Goal: Task Accomplishment & Management: Complete application form

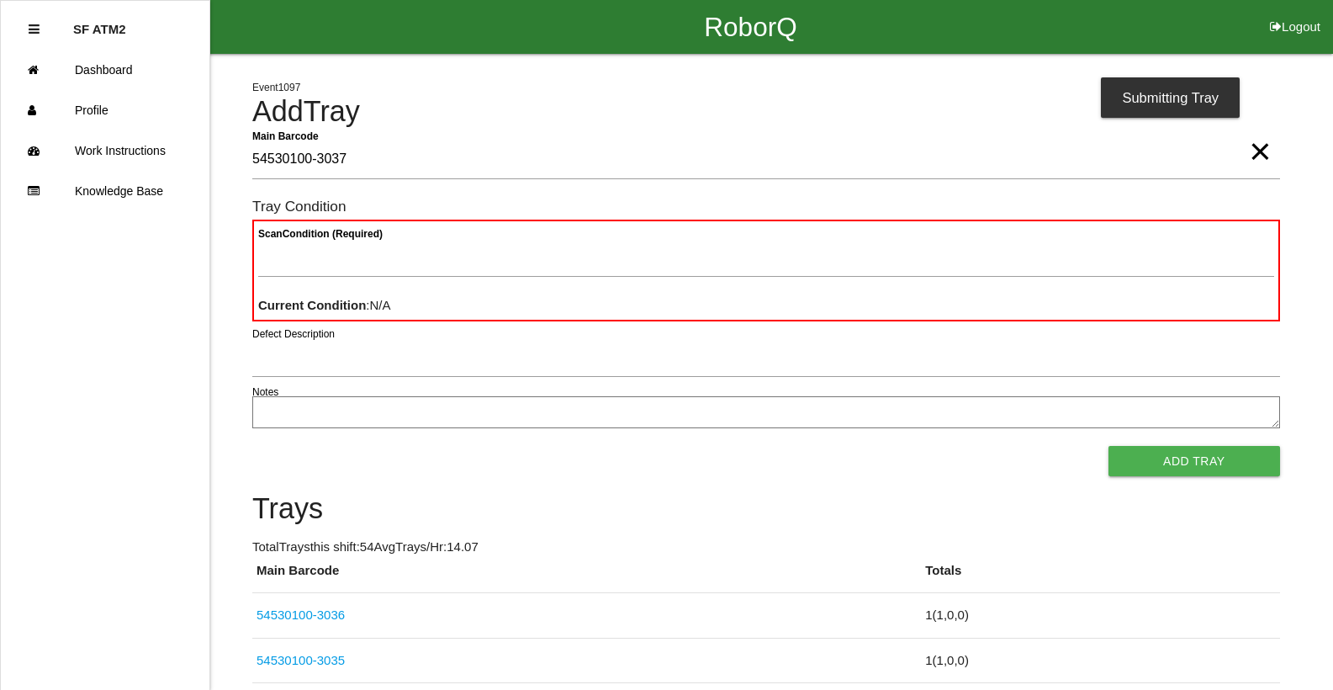
type Barcode "54530100-3037"
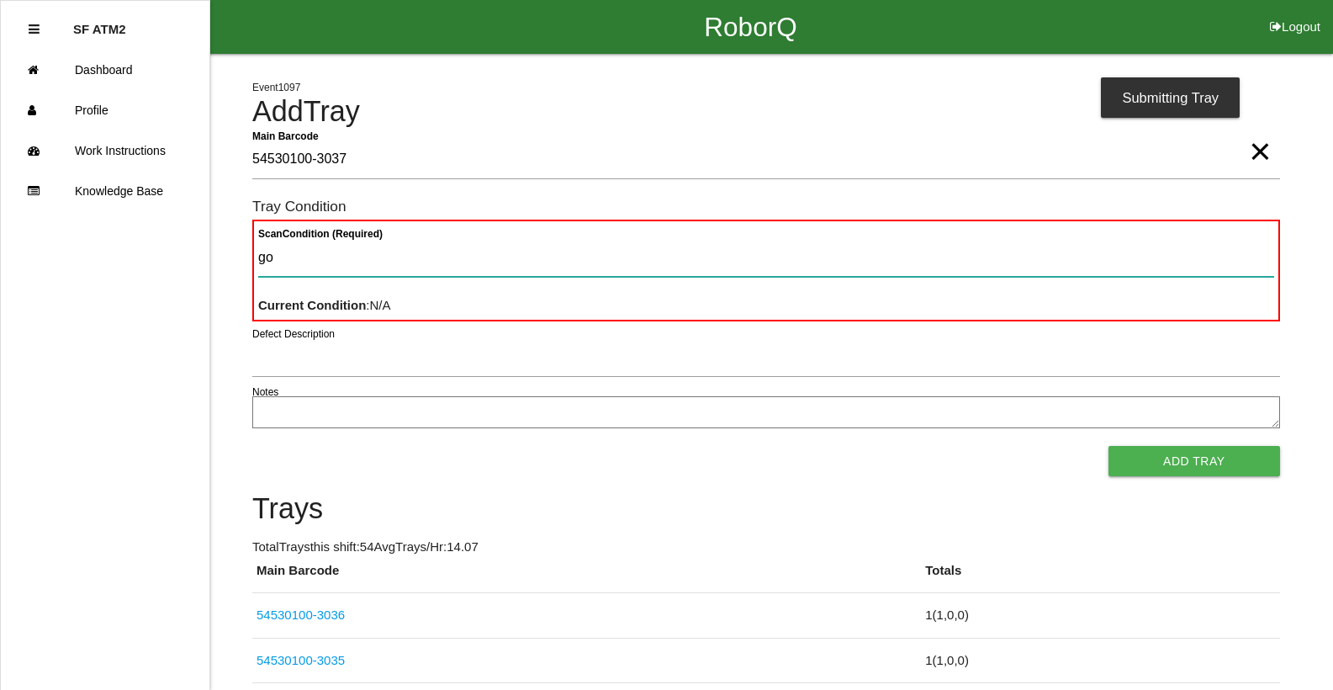
type Condition "goo"
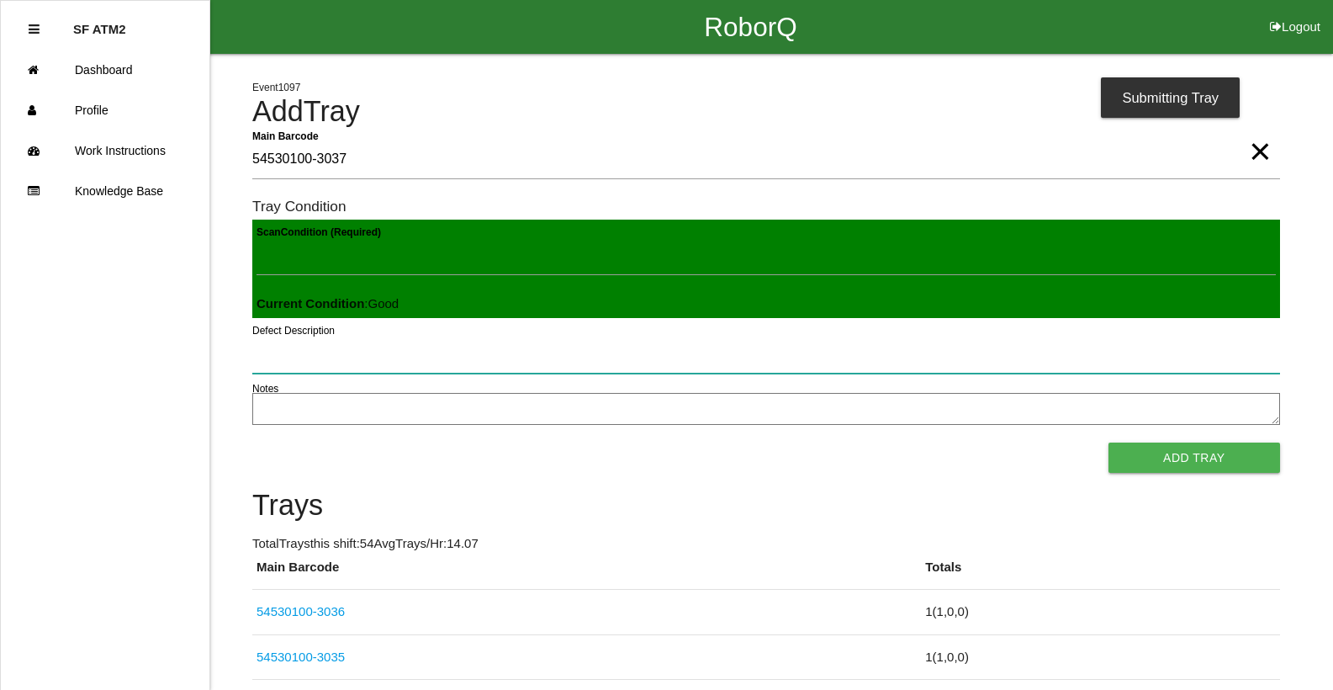
click at [1109, 443] on button "Add Tray" at bounding box center [1195, 458] width 172 height 30
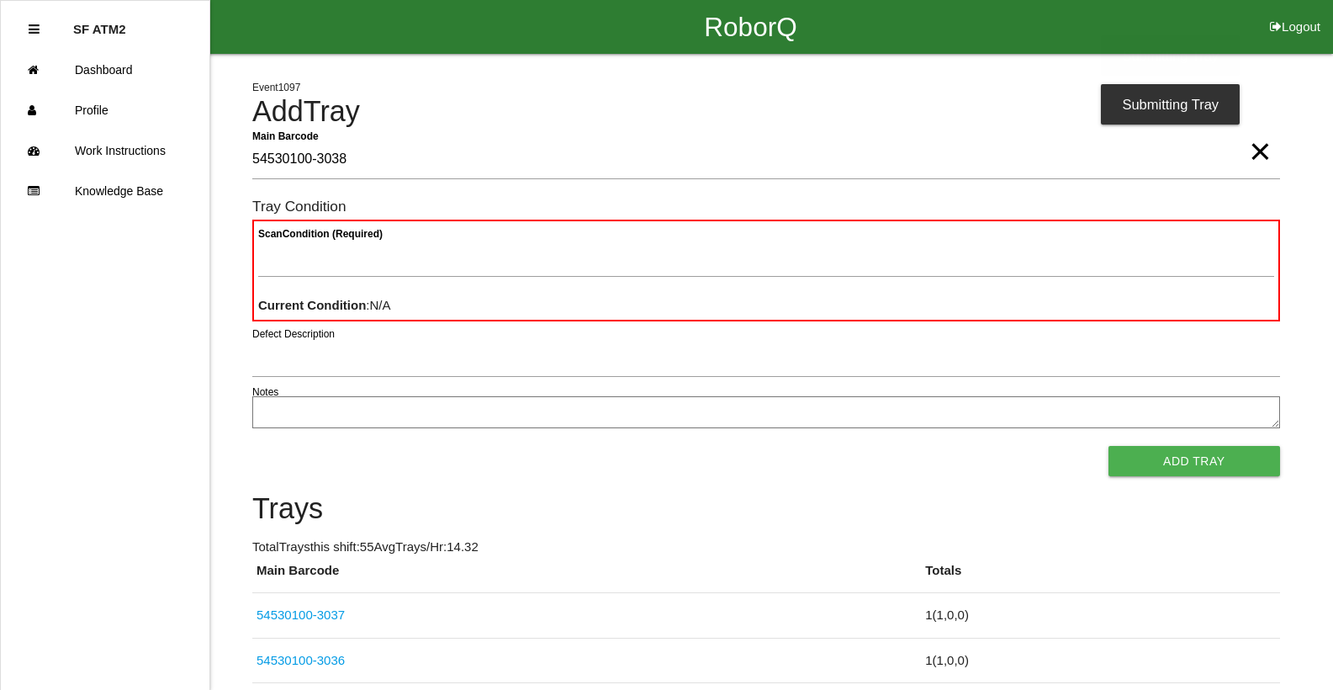
type Barcode "54530100-3038"
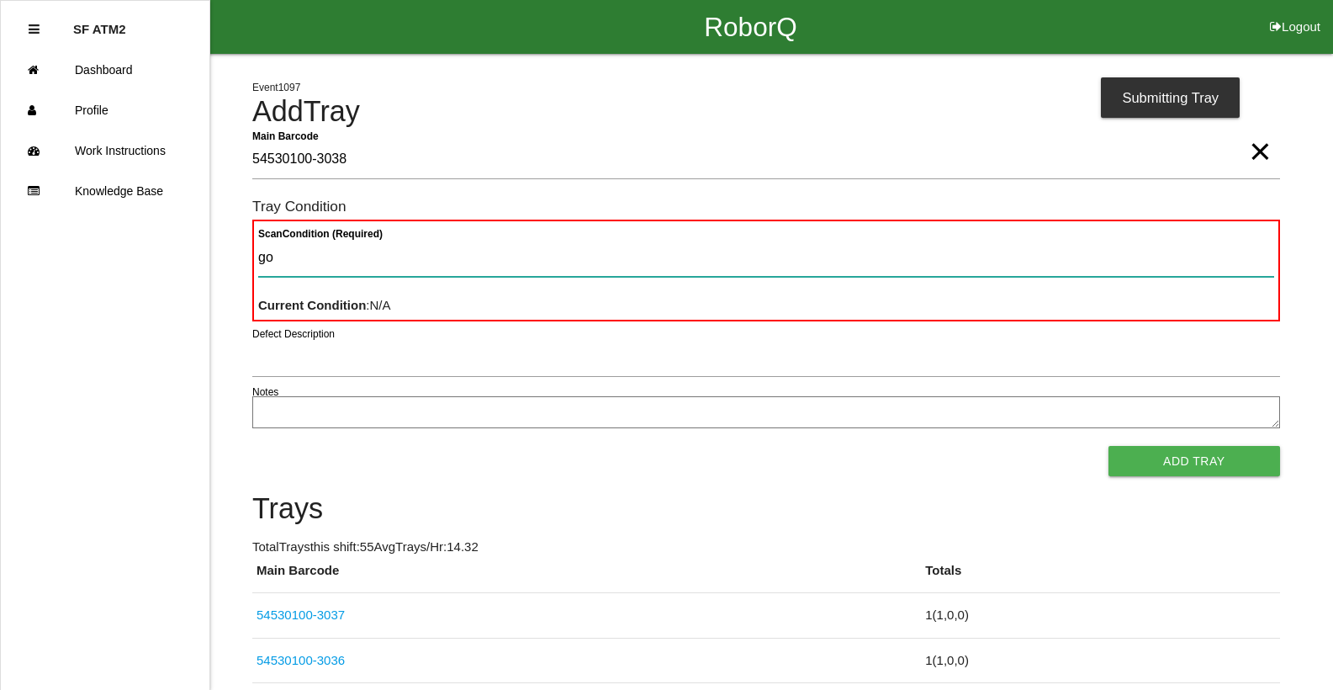
type Condition "goo"
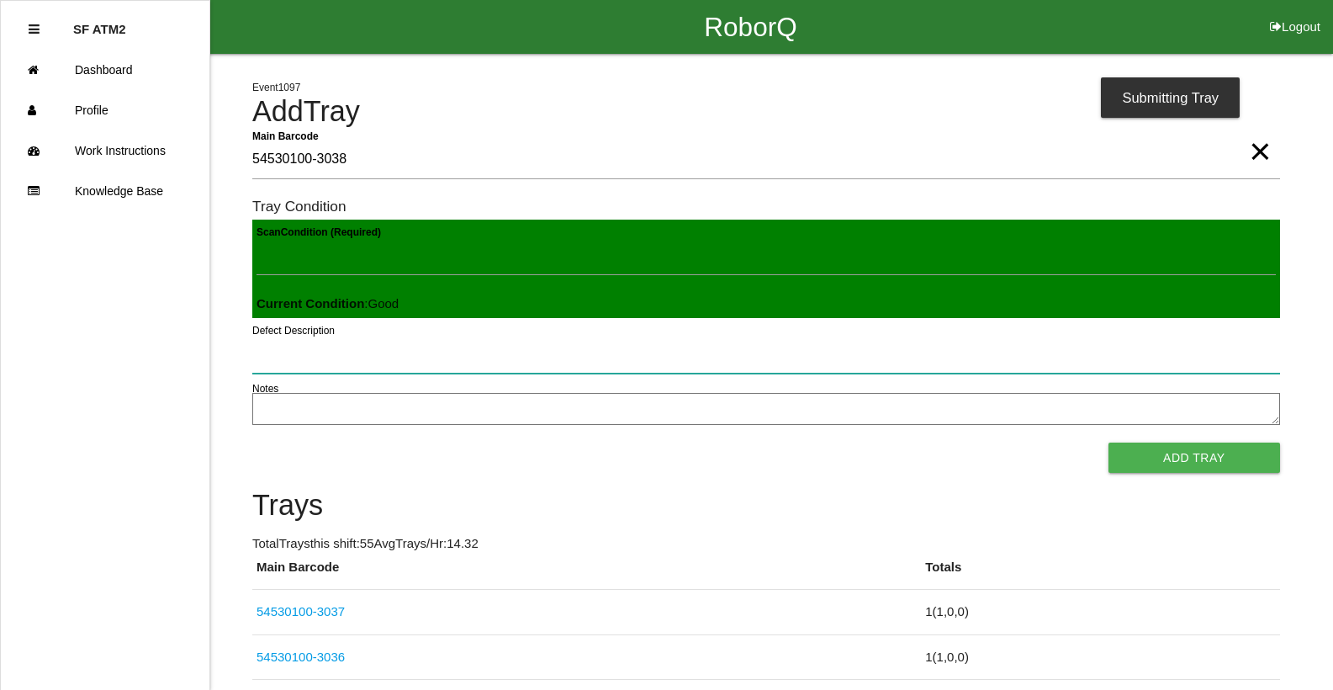
click at [1109, 443] on button "Add Tray" at bounding box center [1195, 458] width 172 height 30
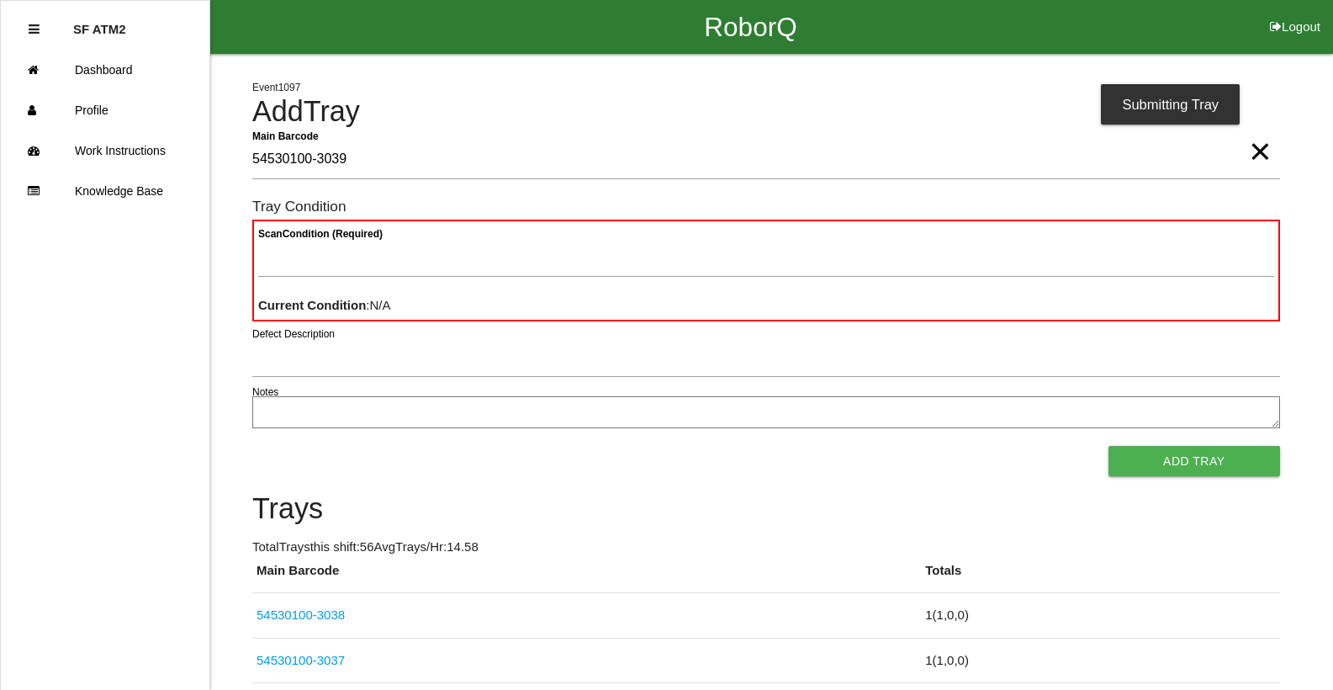
type Barcode "54530100-3039"
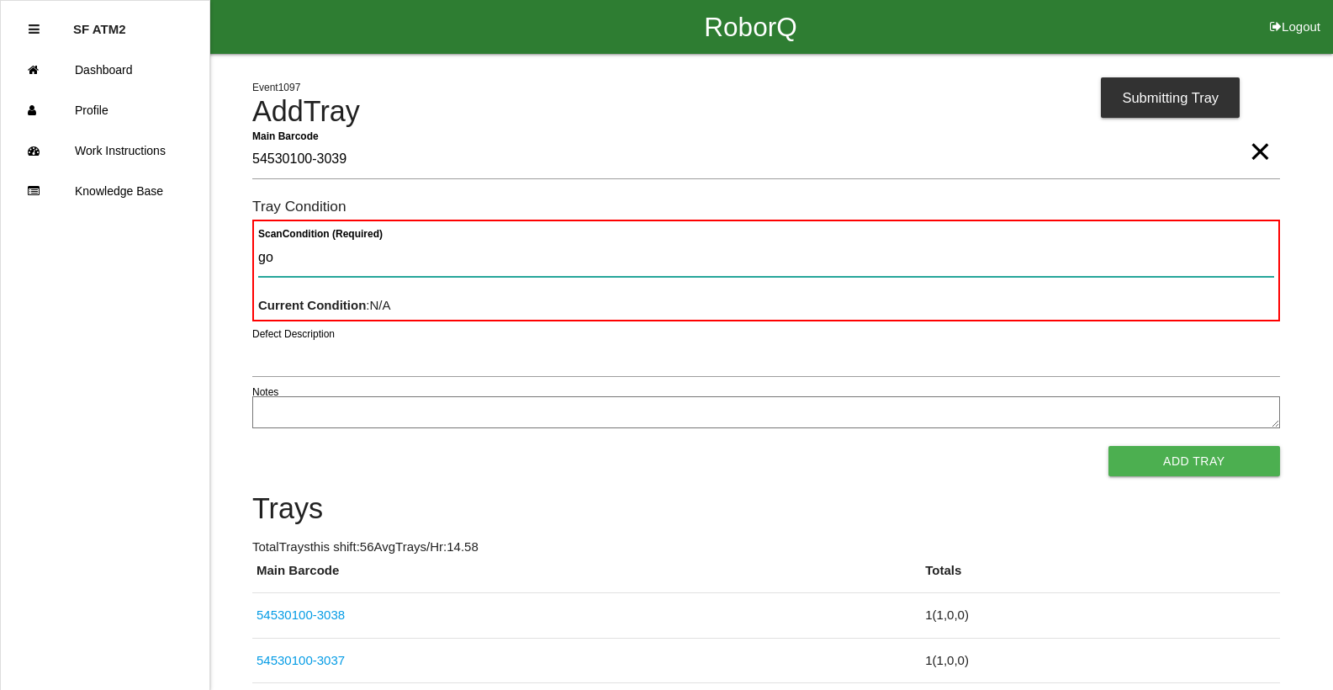
type Condition "goo"
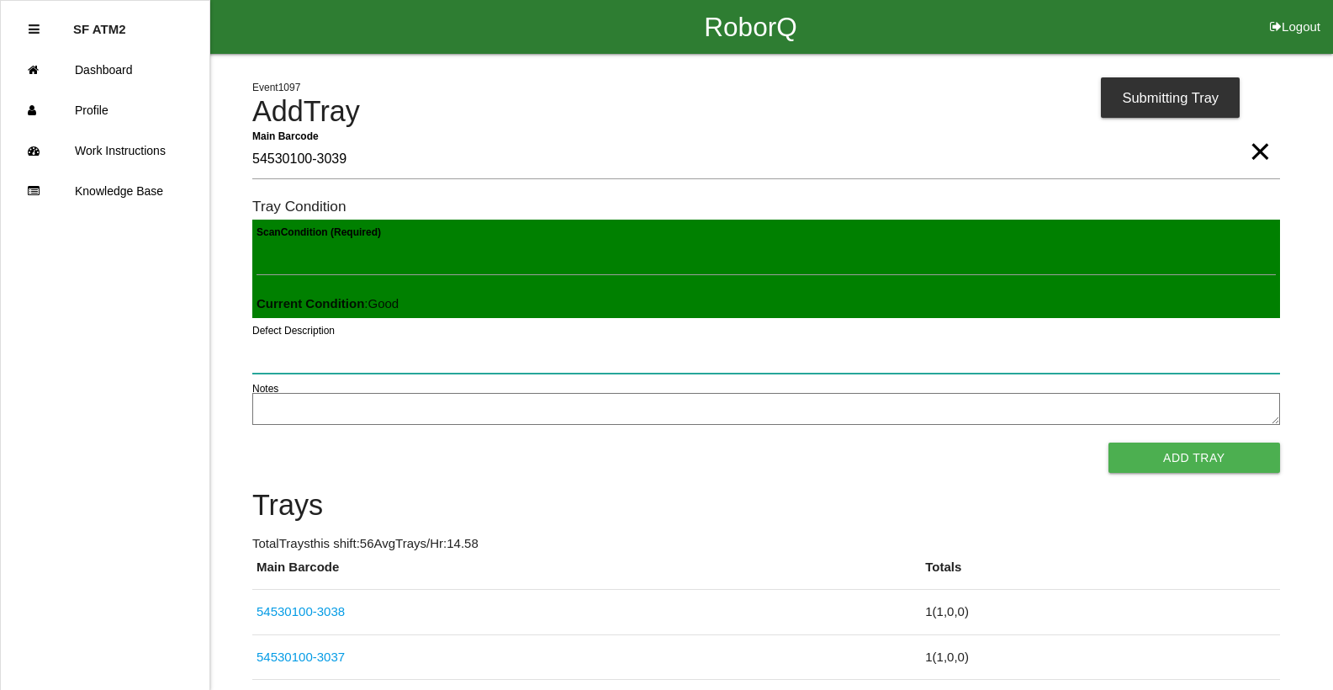
click button "Add Tray" at bounding box center [1195, 458] width 172 height 30
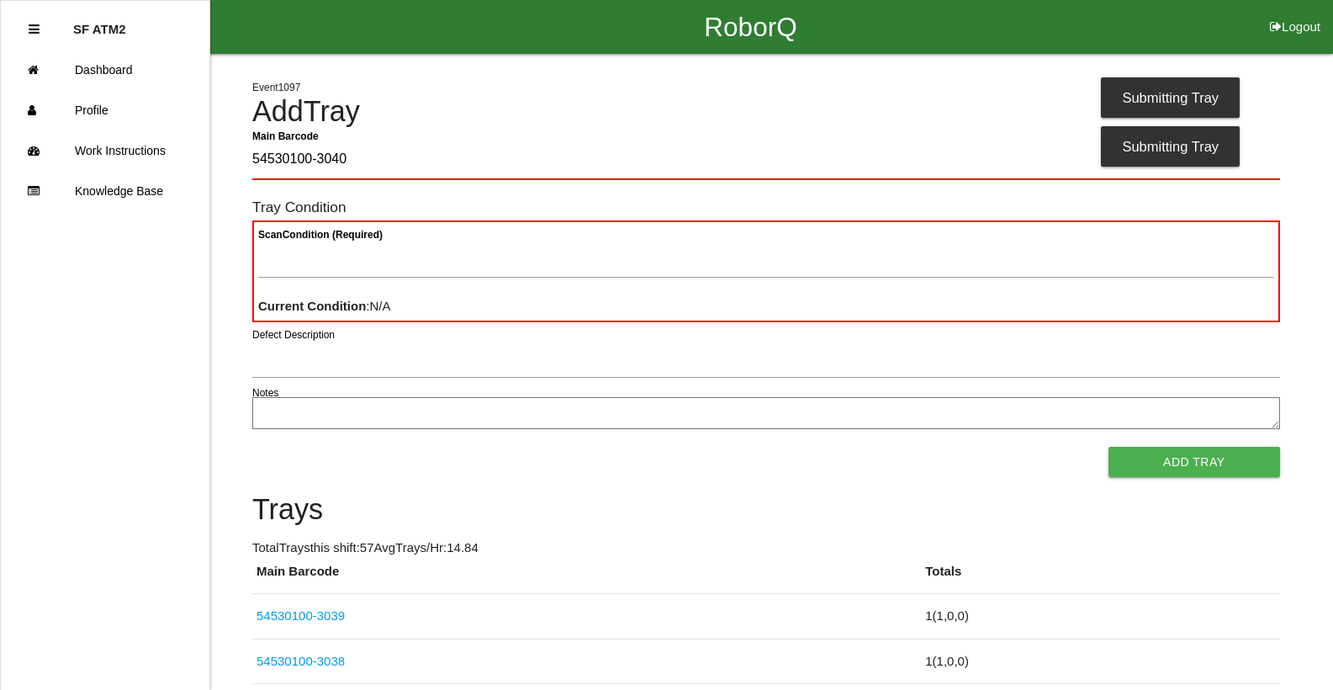
type Barcode "54530100-3040"
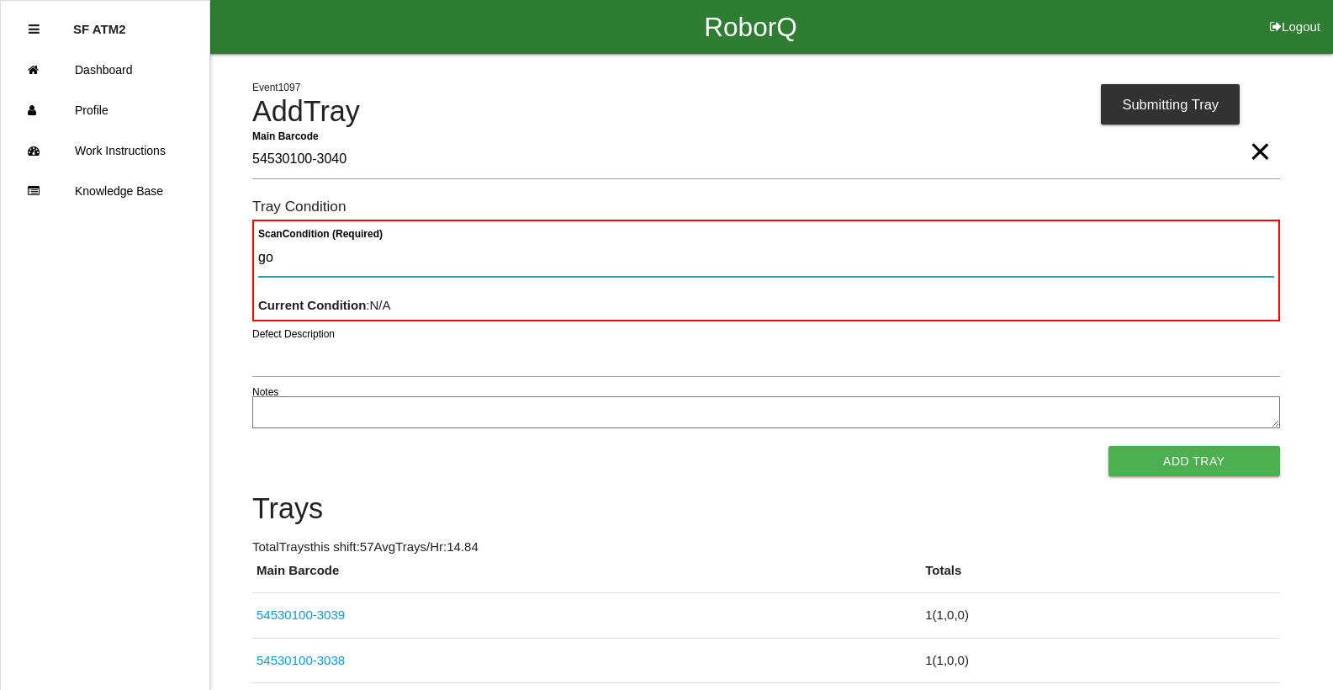
type Condition "goo"
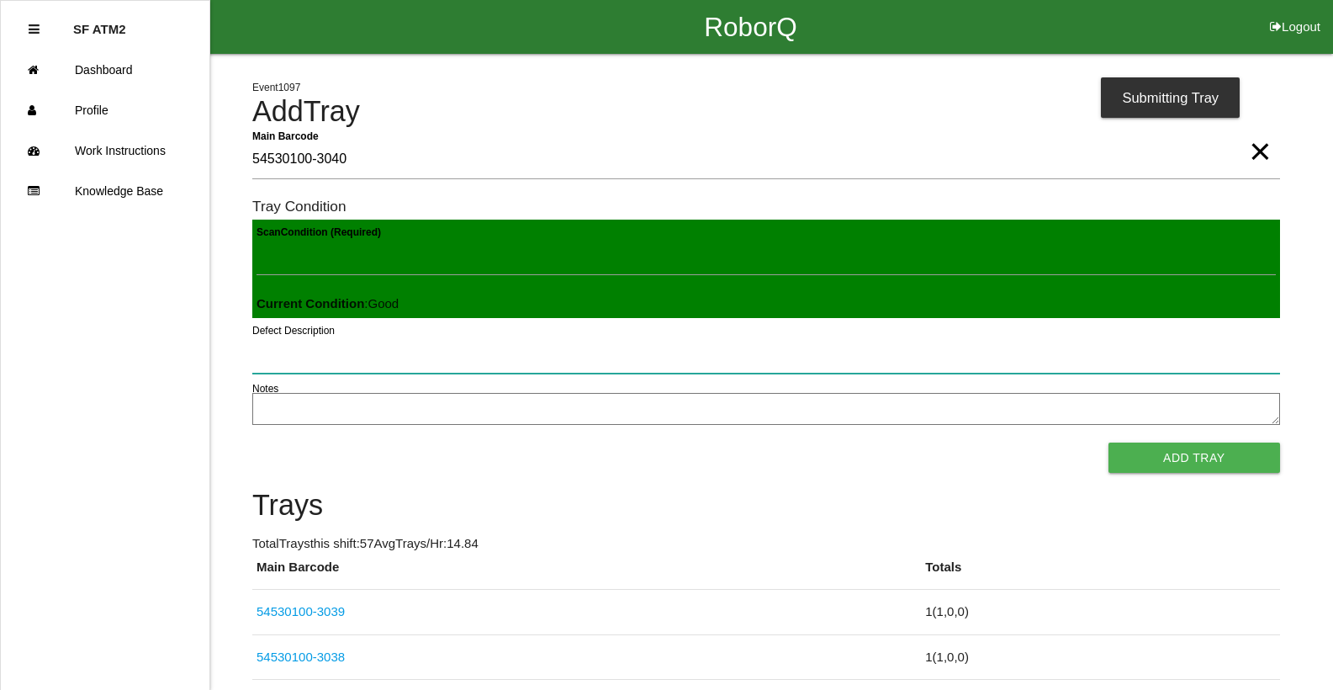
click at [1109, 443] on button "Add Tray" at bounding box center [1195, 458] width 172 height 30
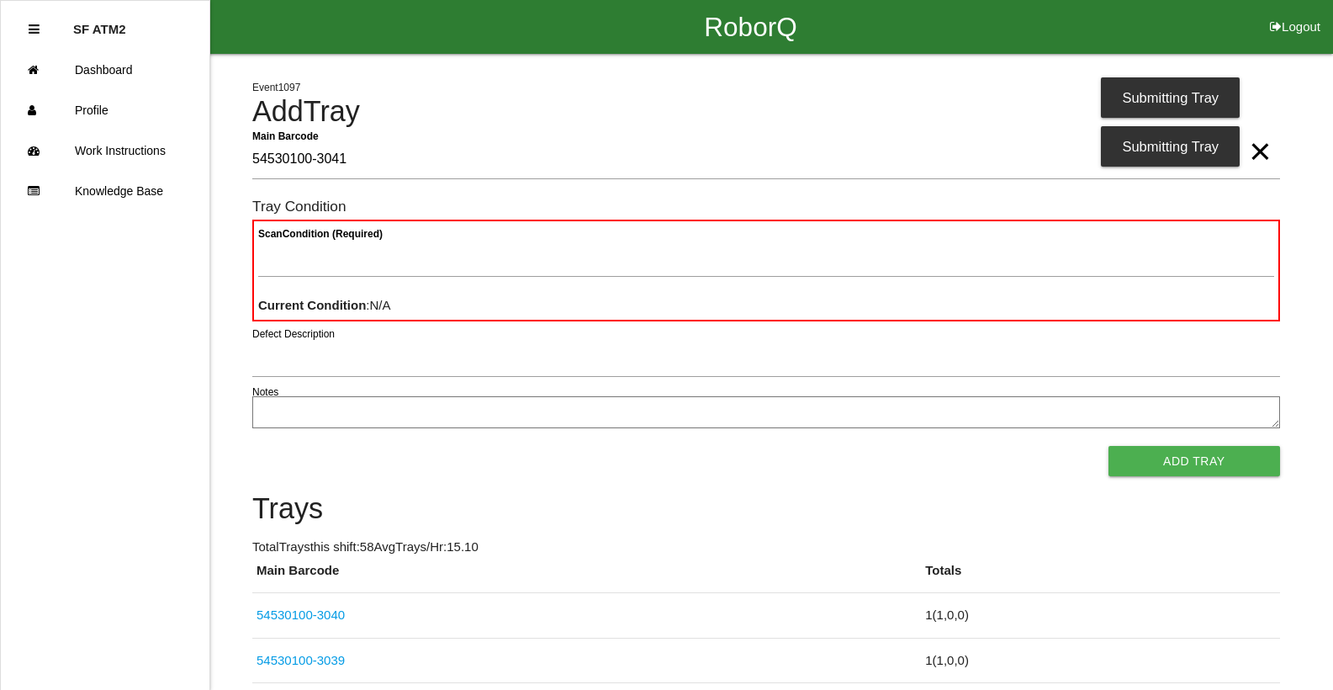
type Barcode "54530100-3041"
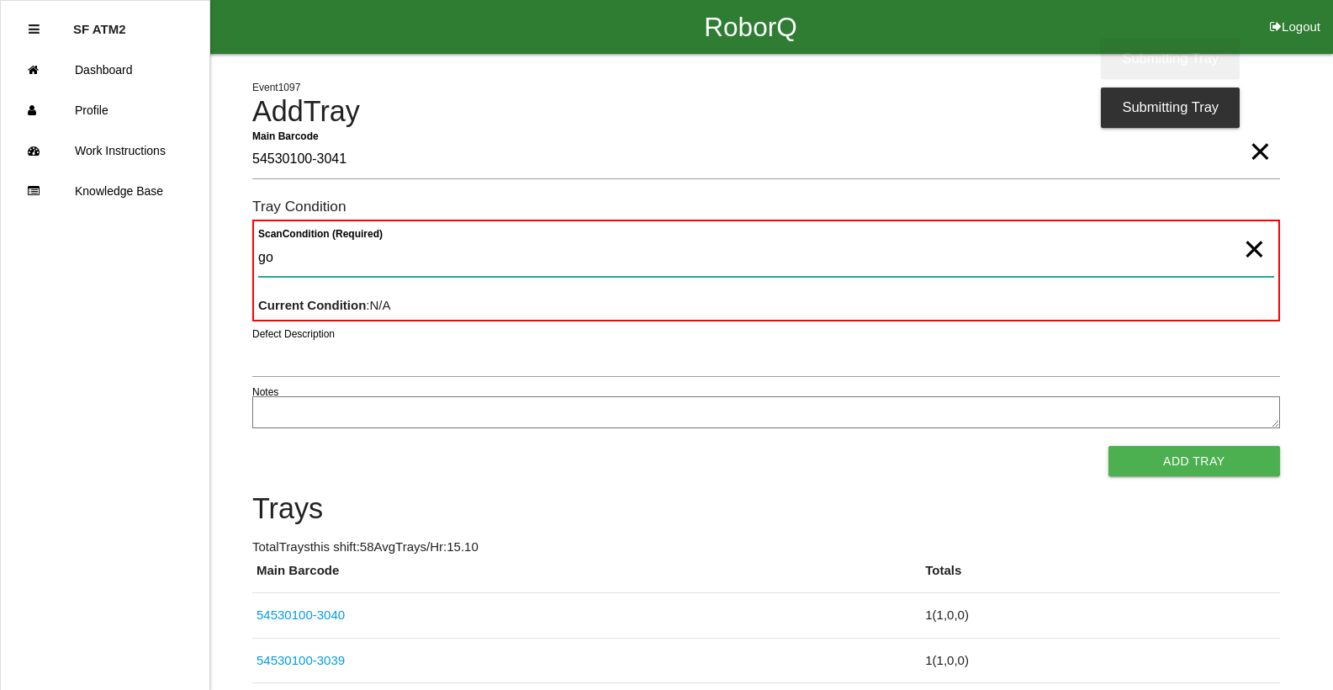
type Condition "goo"
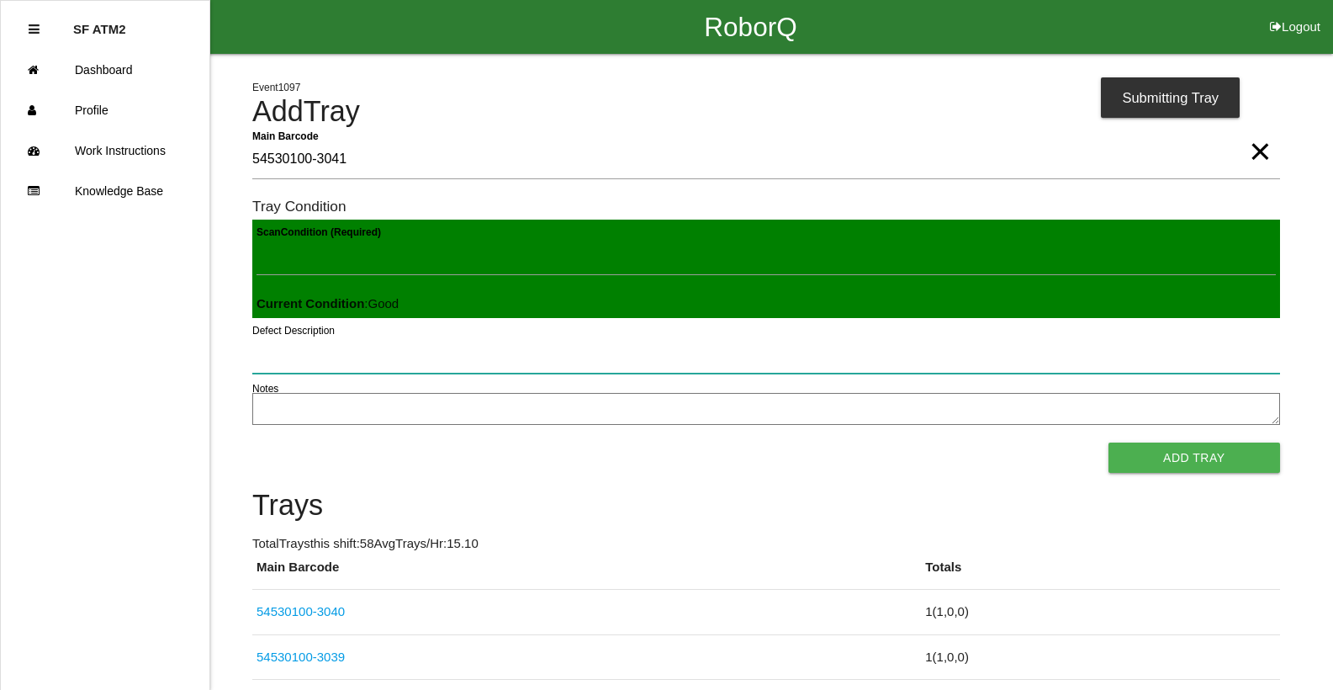
click at [1109, 443] on button "Add Tray" at bounding box center [1195, 458] width 172 height 30
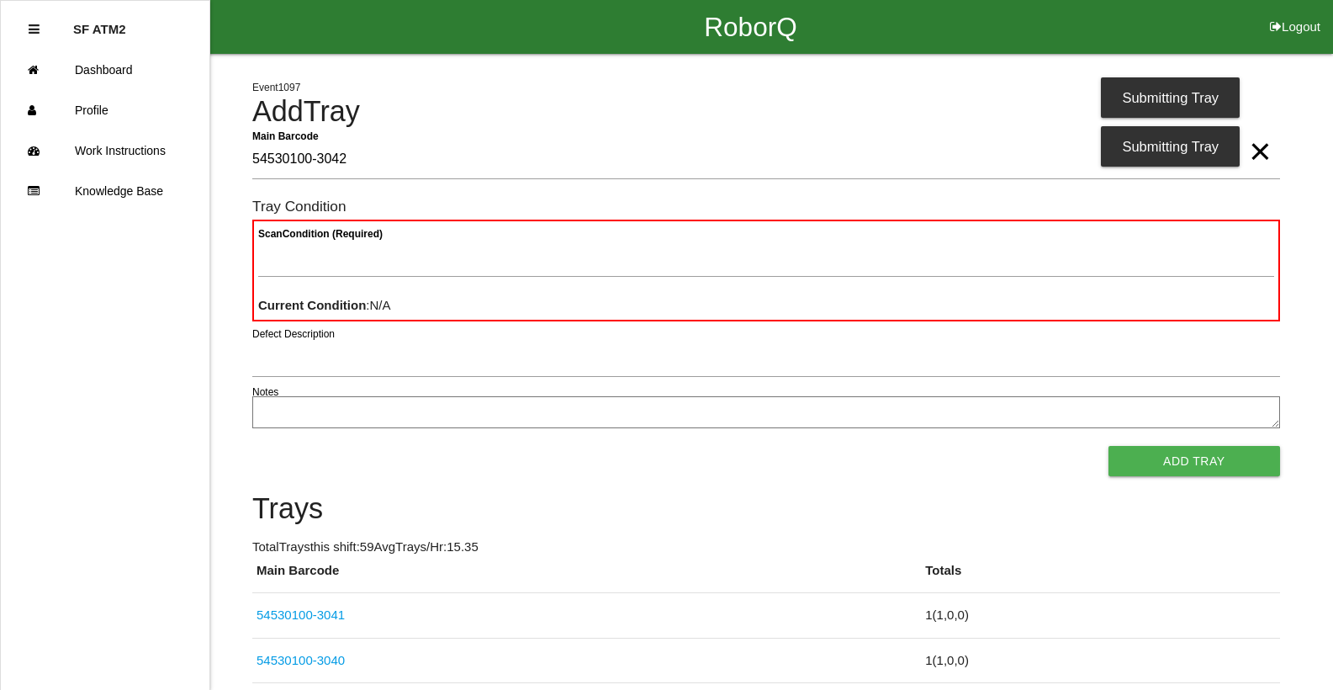
type Barcode "54530100-3042"
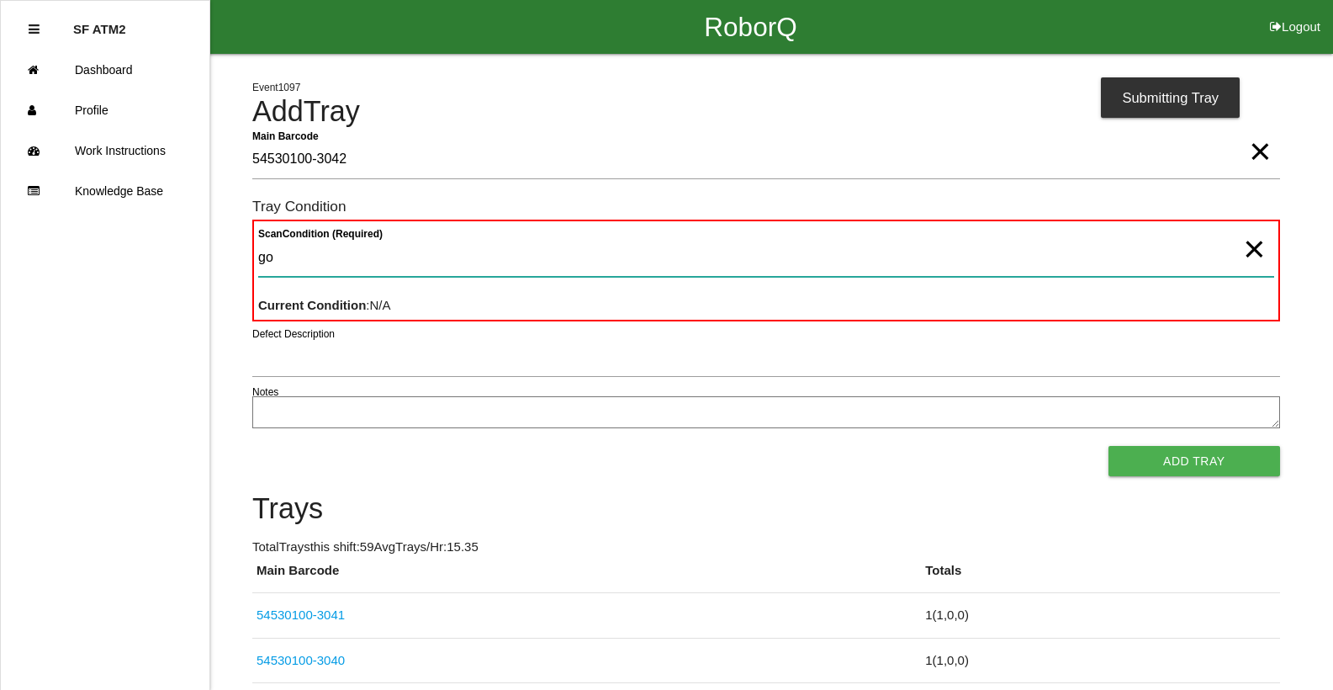
type Condition "goo"
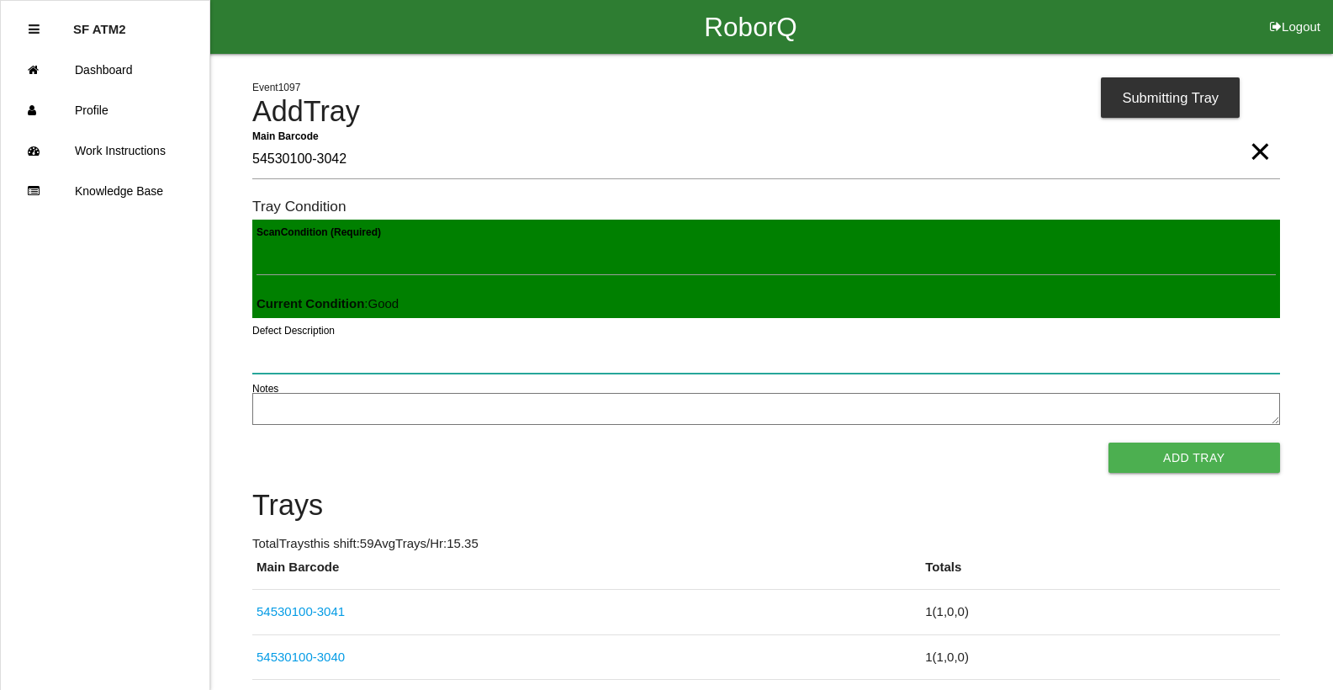
click at [1109, 443] on button "Add Tray" at bounding box center [1195, 458] width 172 height 30
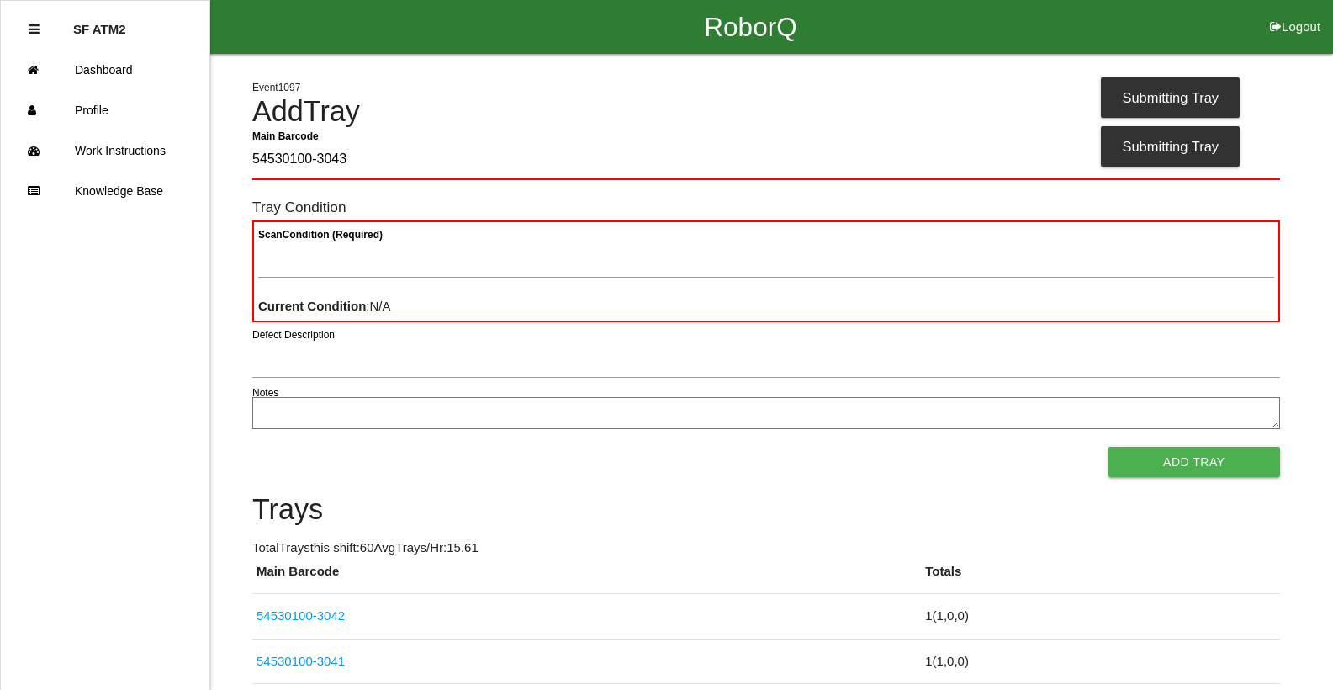
type Barcode "54530100-3043"
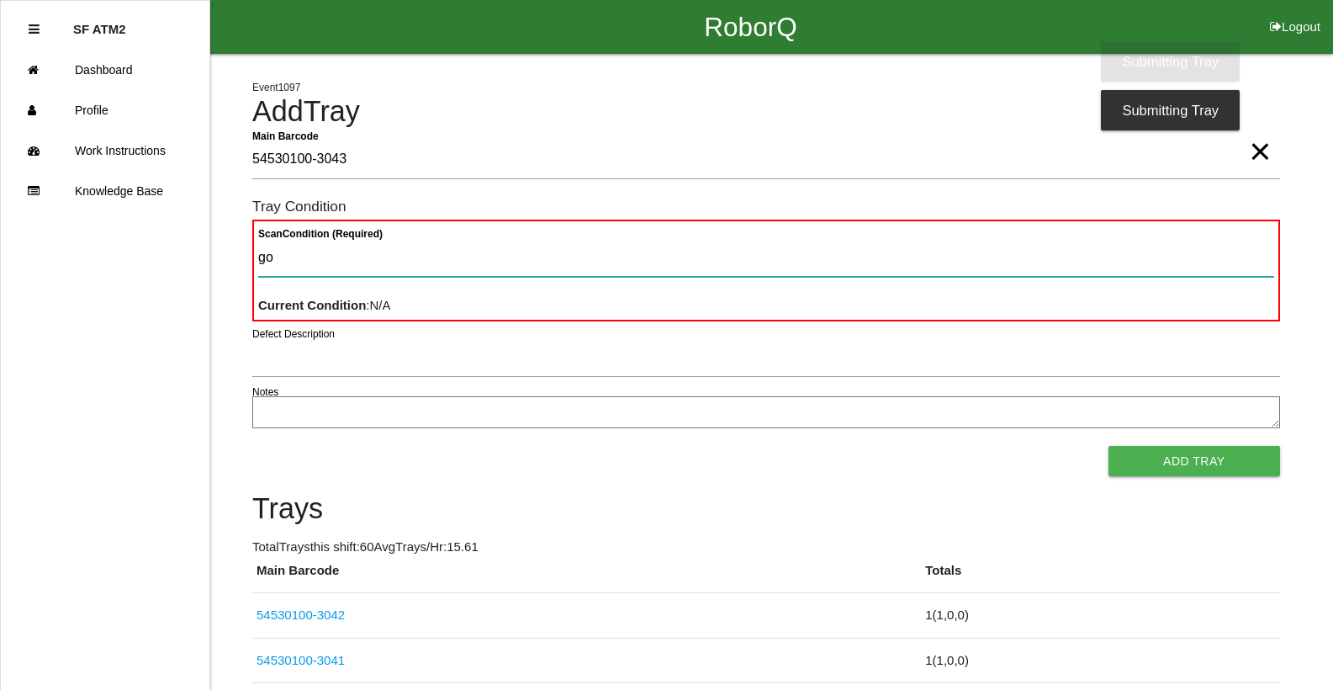
type Condition "goo"
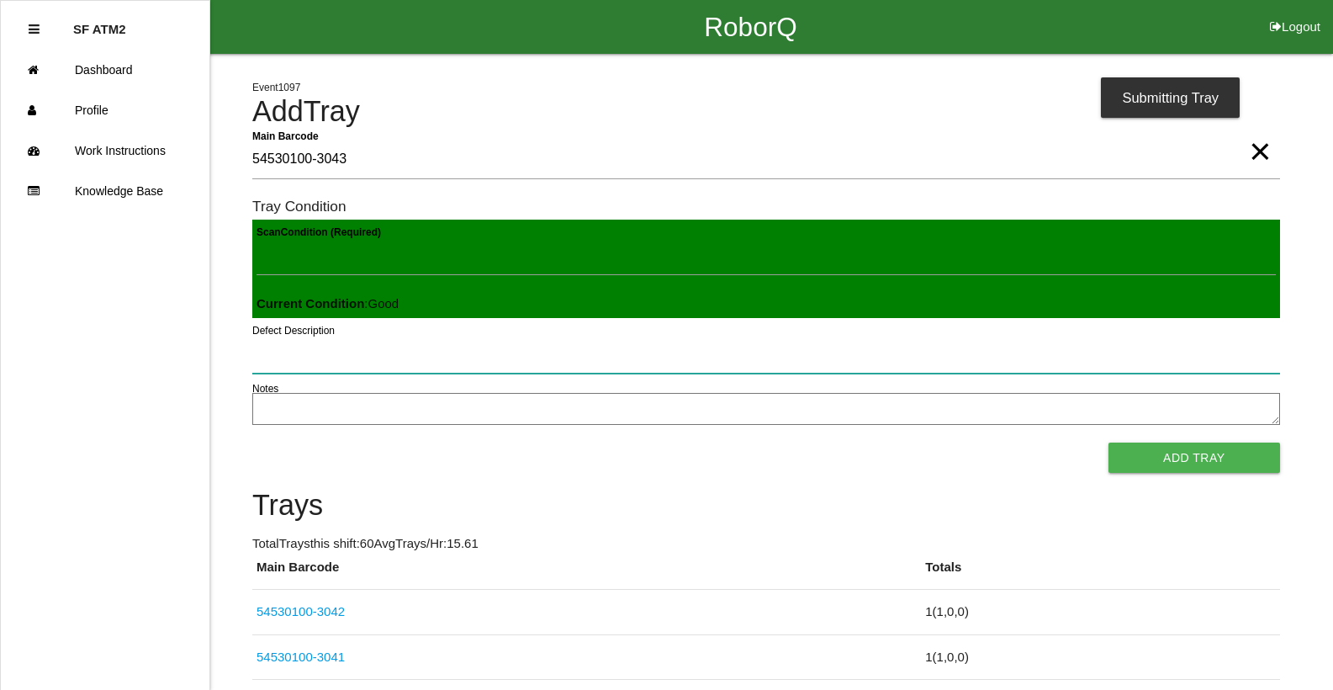
click at [1109, 443] on button "Add Tray" at bounding box center [1195, 458] width 172 height 30
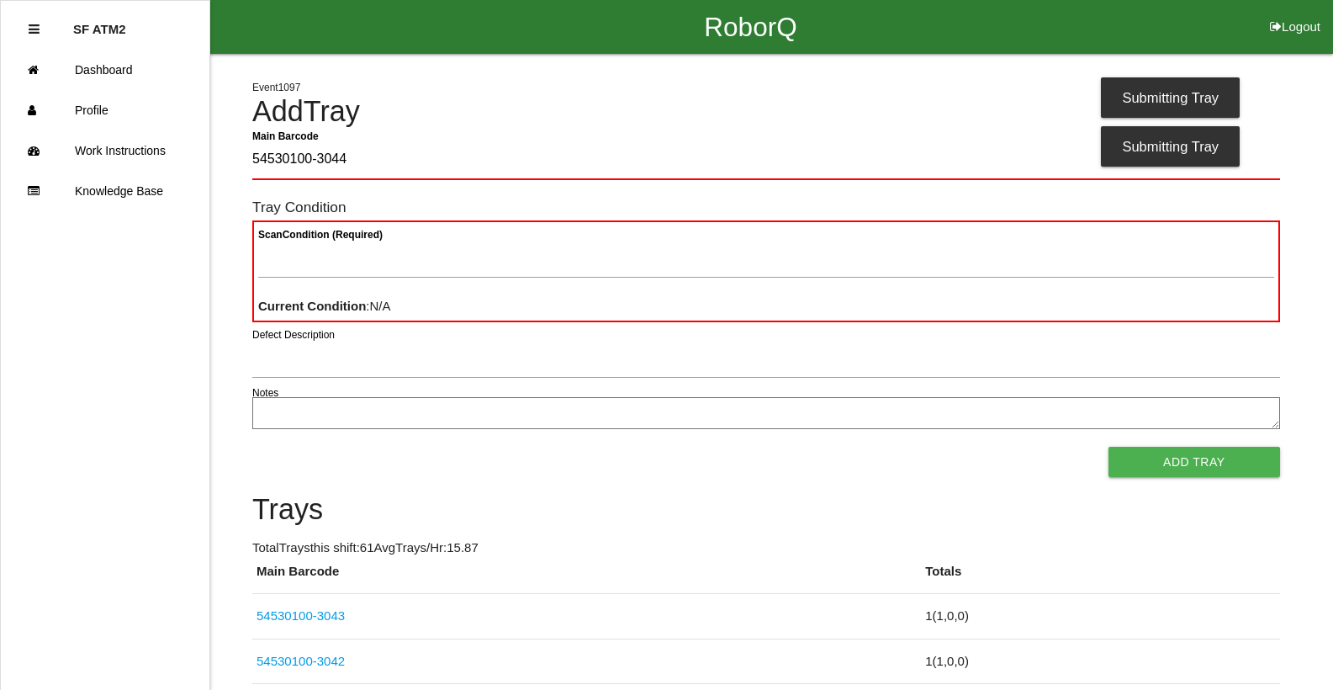
type Barcode "54530100-3044"
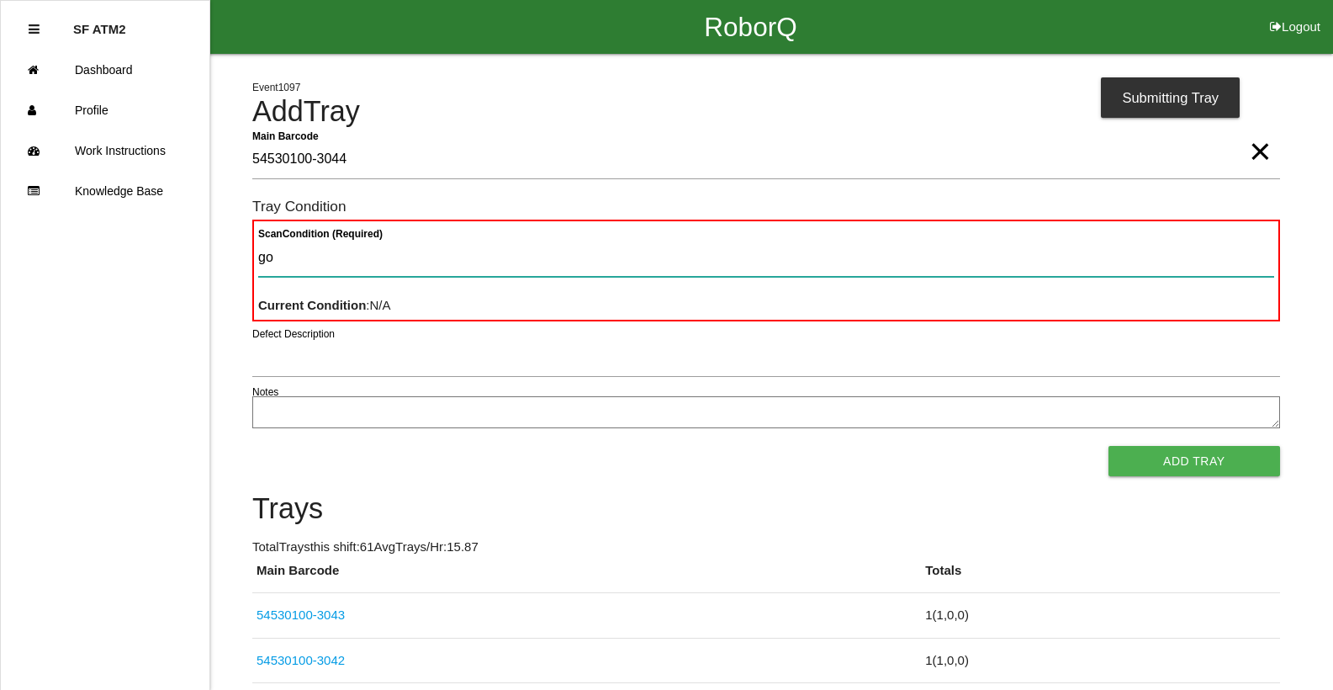
type Condition "goo"
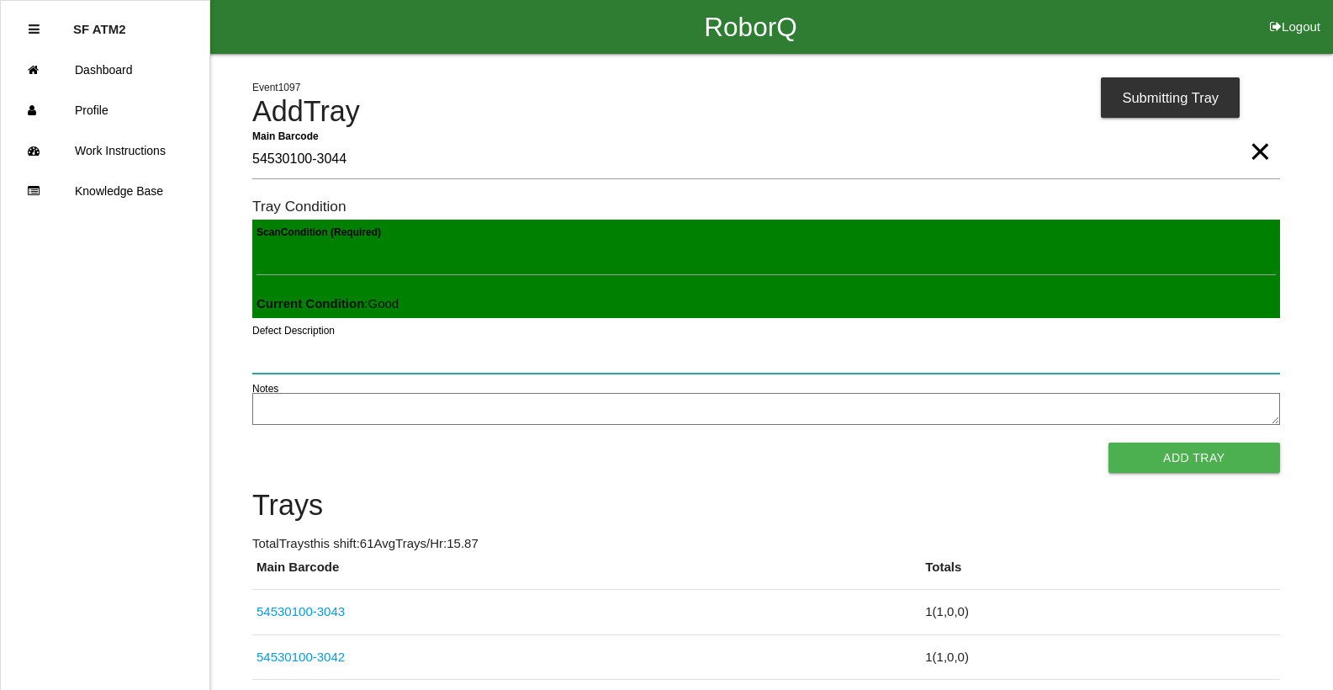
click at [1109, 443] on button "Add Tray" at bounding box center [1195, 458] width 172 height 30
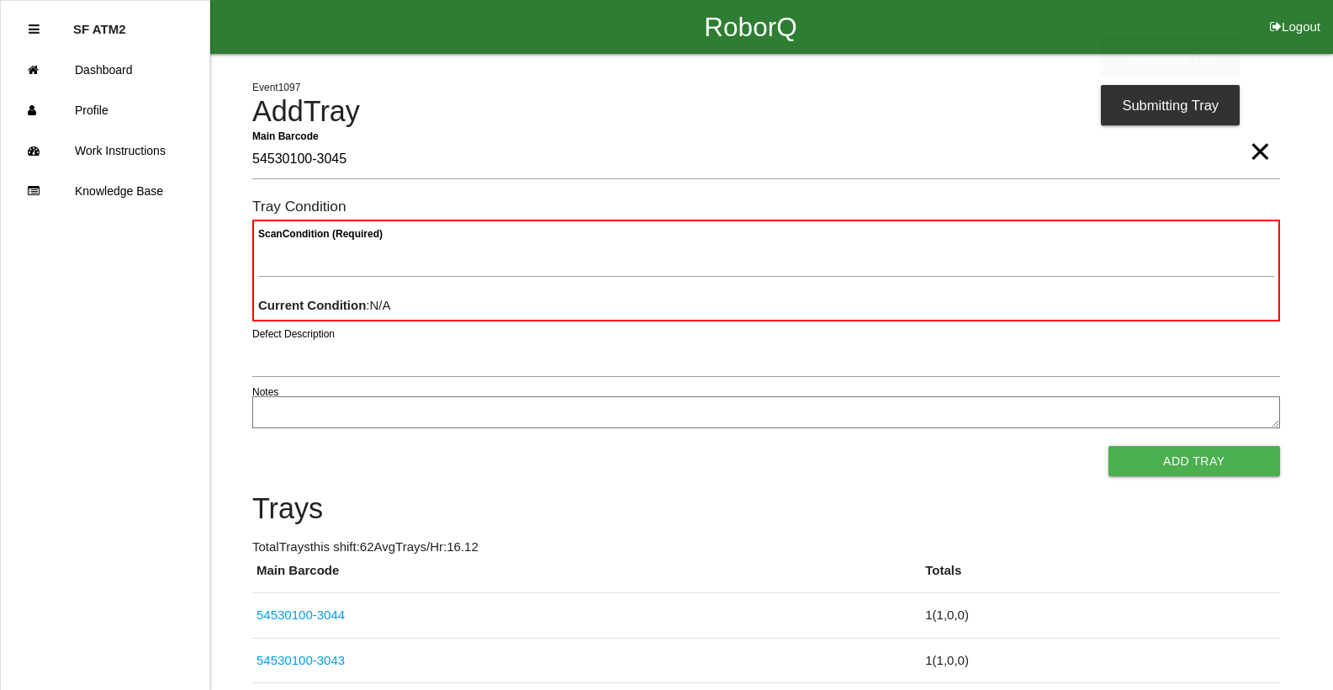
type Barcode "54530100-3045"
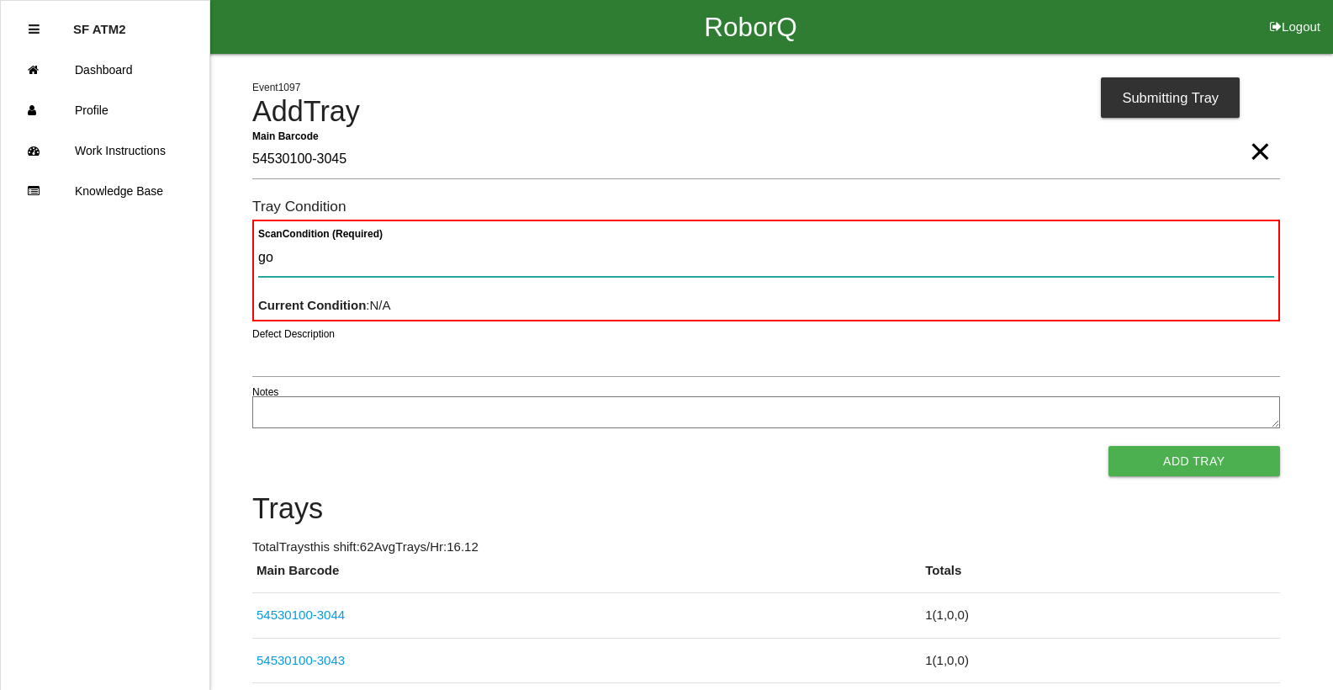
type Condition "goo"
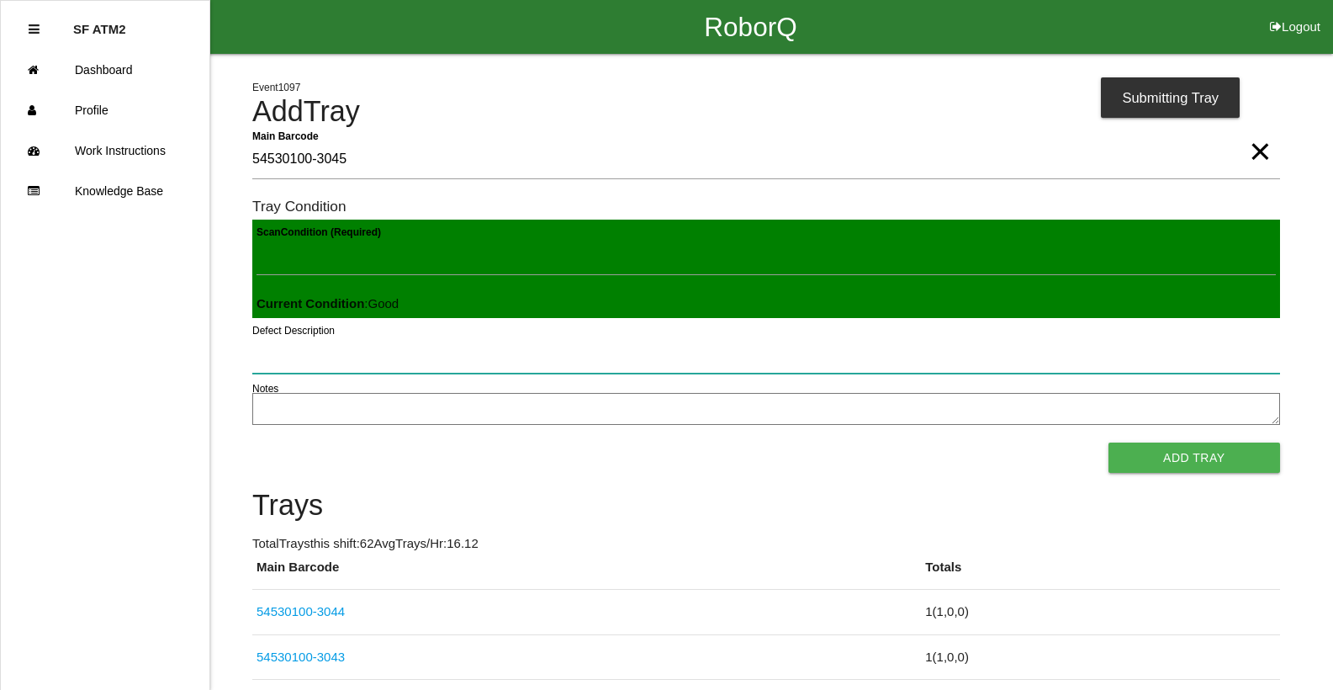
click at [1109, 443] on button "Add Tray" at bounding box center [1195, 458] width 172 height 30
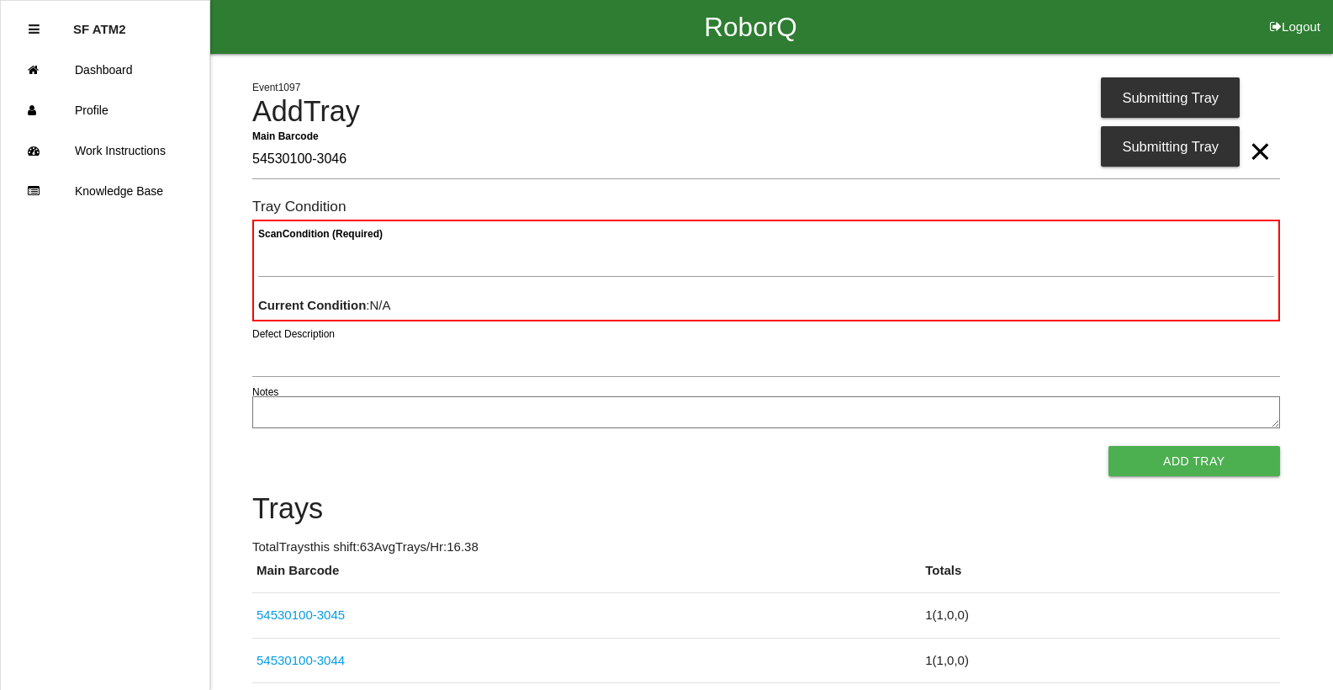
type Barcode "54530100-3046"
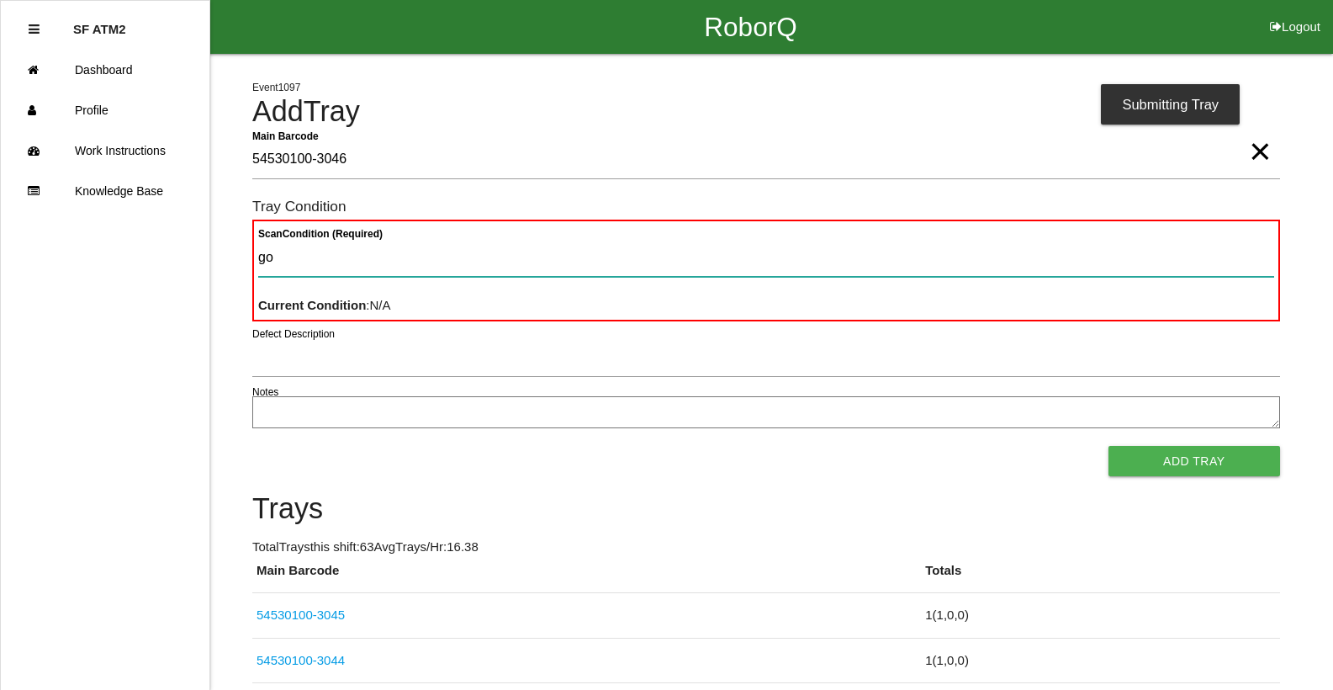
type Condition "goo"
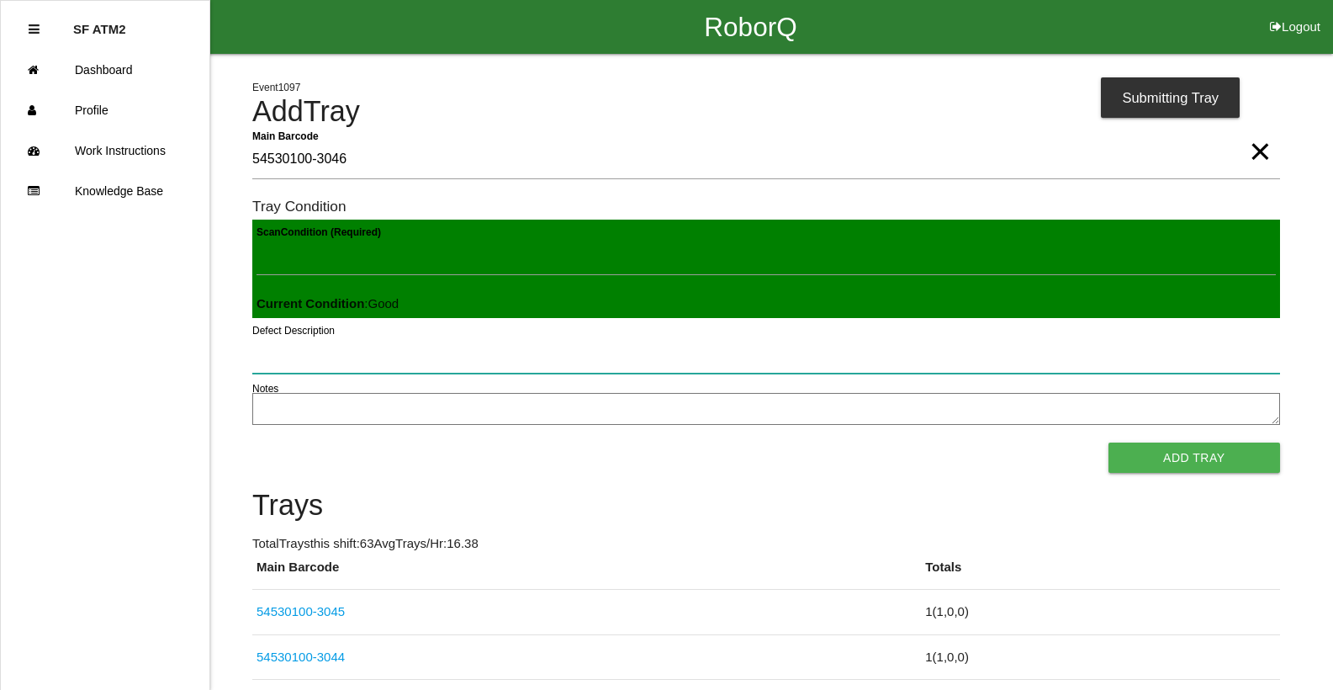
click at [1109, 443] on button "Add Tray" at bounding box center [1195, 458] width 172 height 30
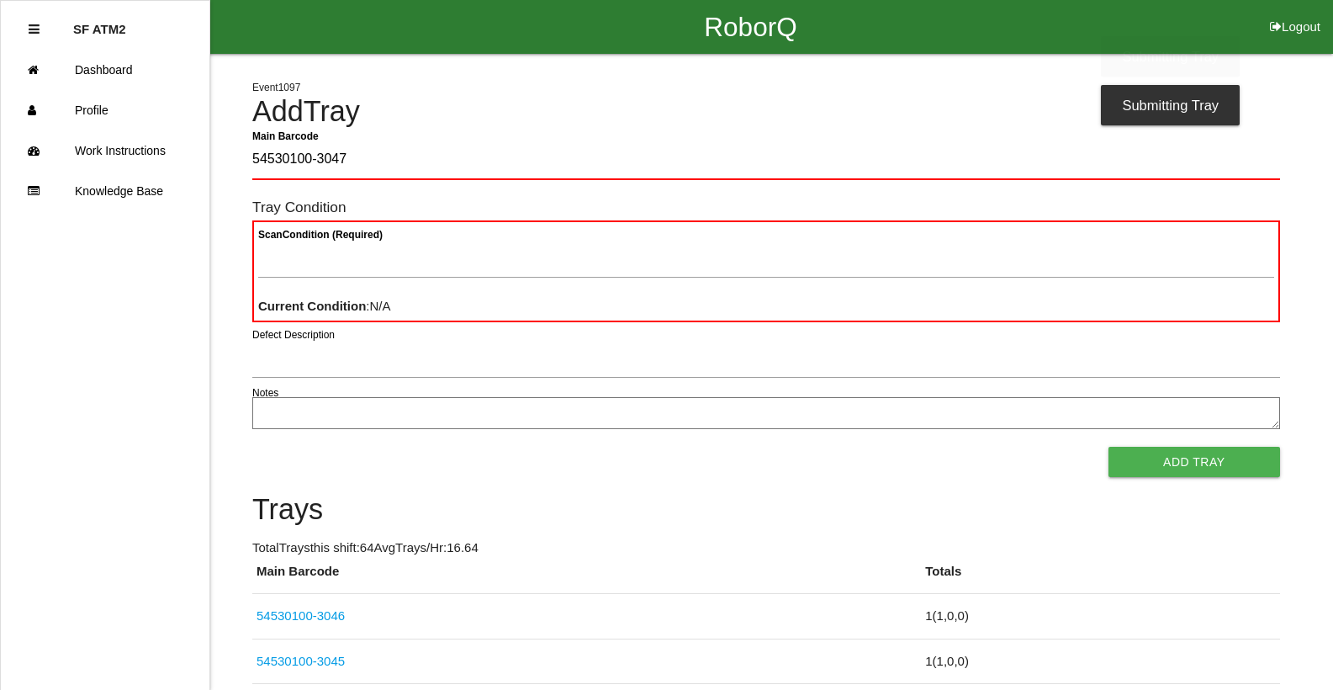
type Barcode "54530100-3047"
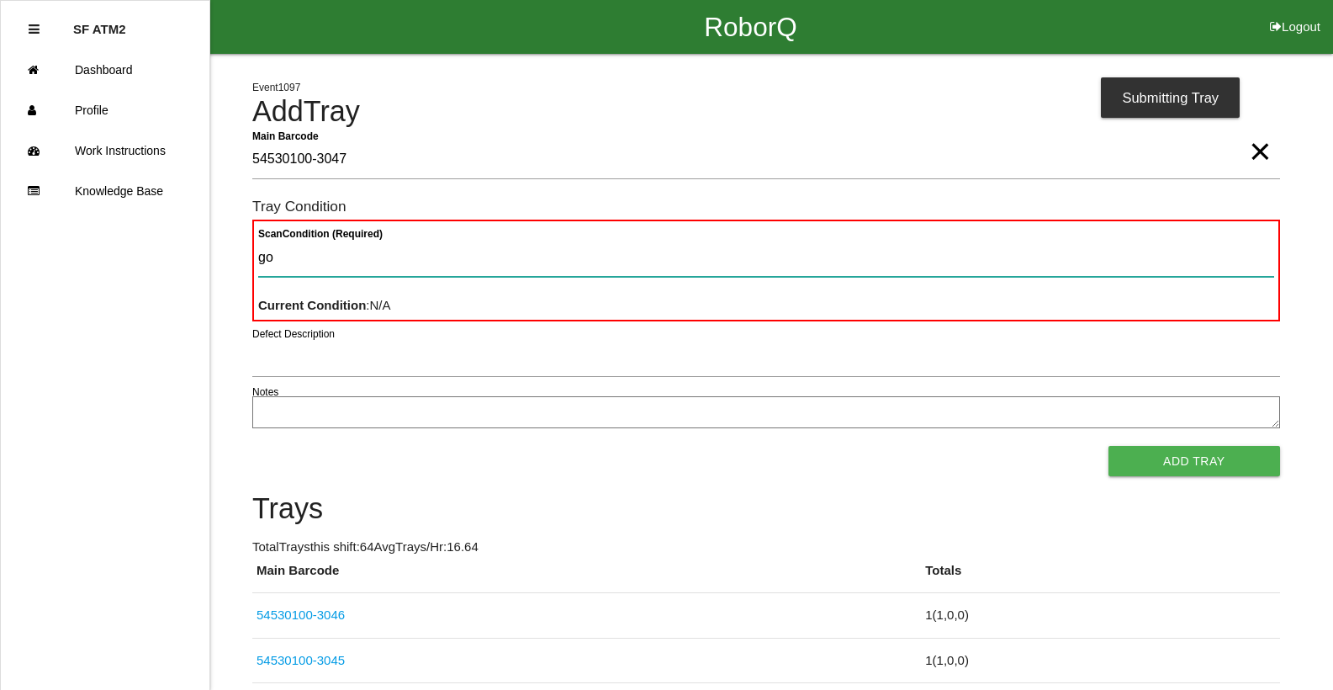
type Condition "goo"
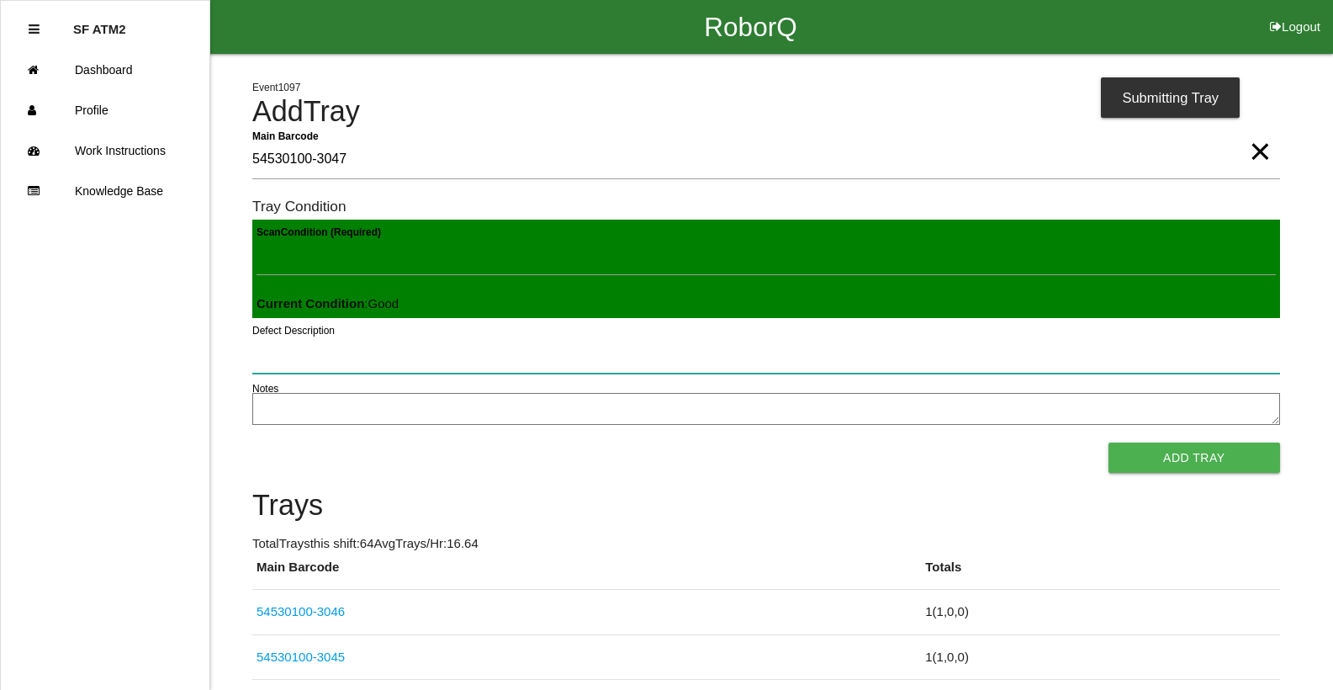
click at [1109, 443] on button "Add Tray" at bounding box center [1195, 458] width 172 height 30
